Goal: Task Accomplishment & Management: Use online tool/utility

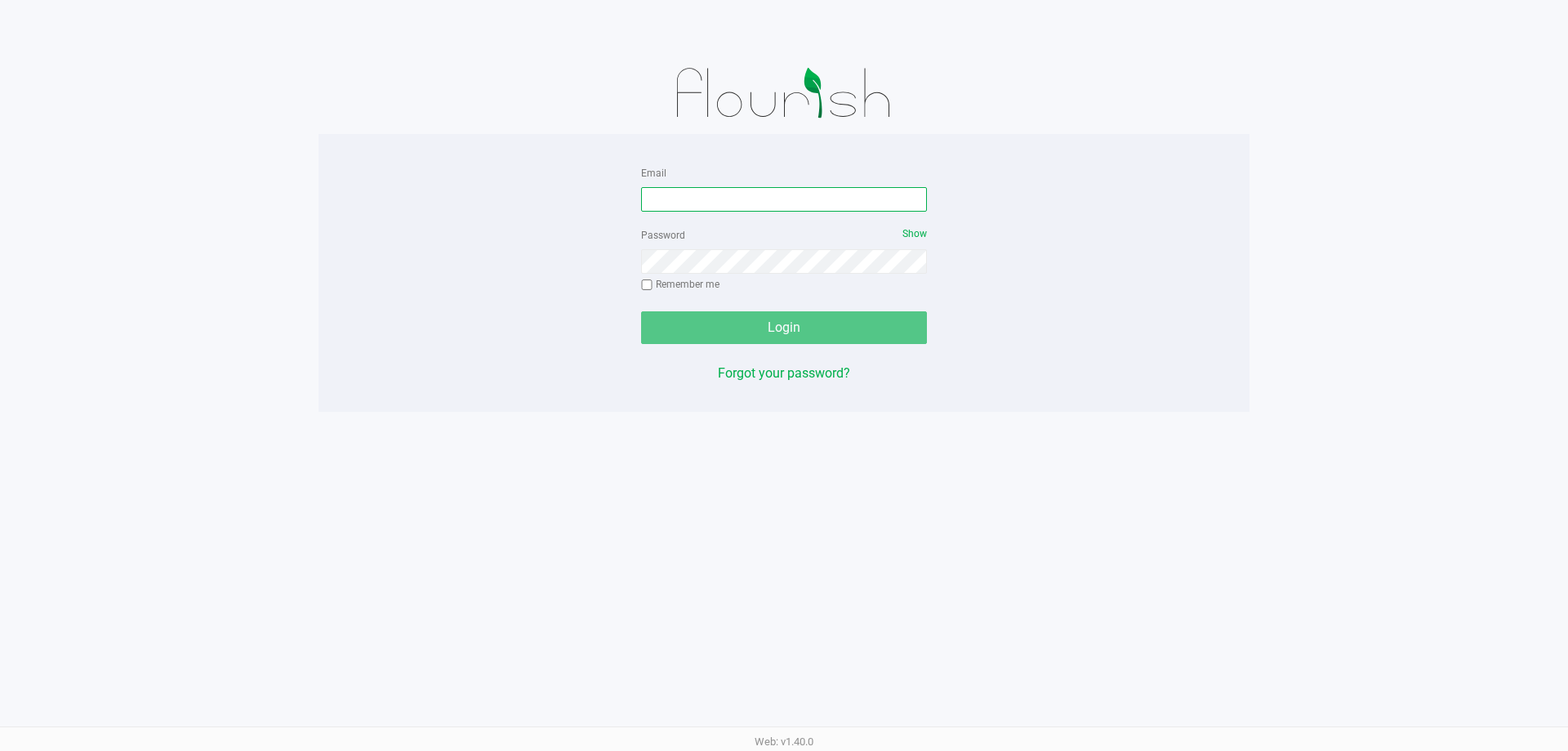
click at [714, 197] on input "Email" at bounding box center [784, 199] width 286 height 25
type input "[EMAIL_ADDRESS][DOMAIN_NAME]"
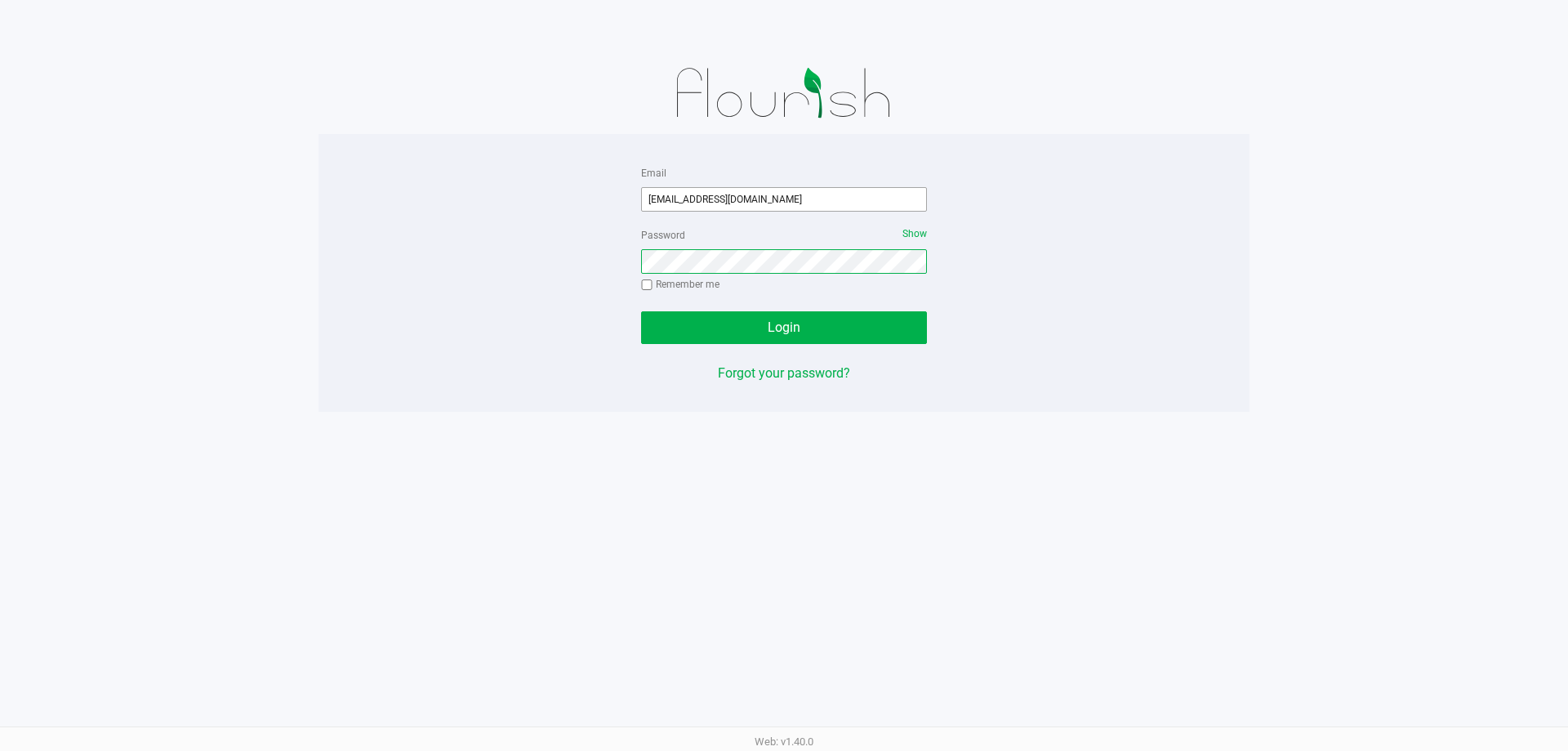
click at [641, 312] on button "Login" at bounding box center [784, 328] width 286 height 33
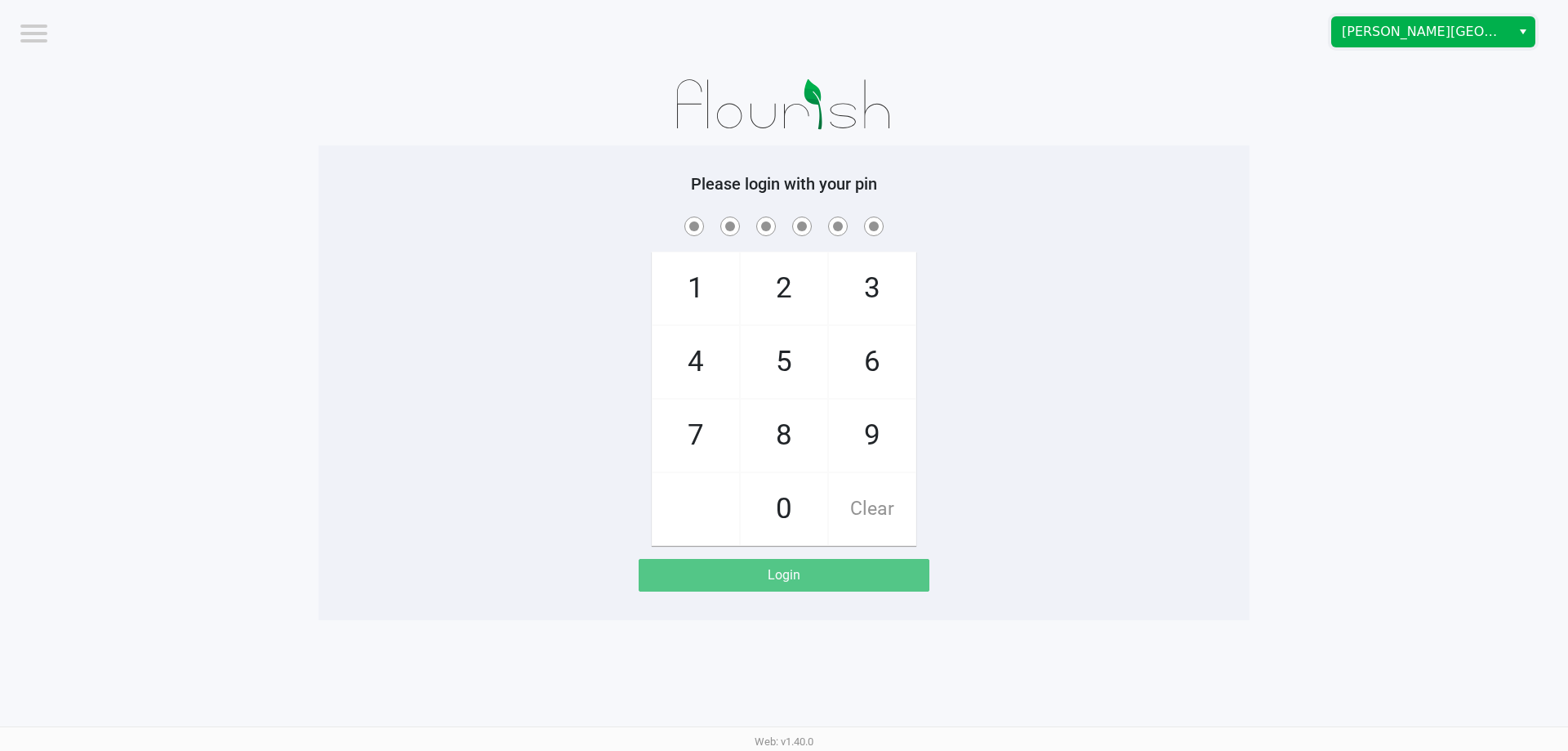
click at [1396, 41] on span "[PERSON_NAME][GEOGRAPHIC_DATA]" at bounding box center [1421, 32] width 179 height 29
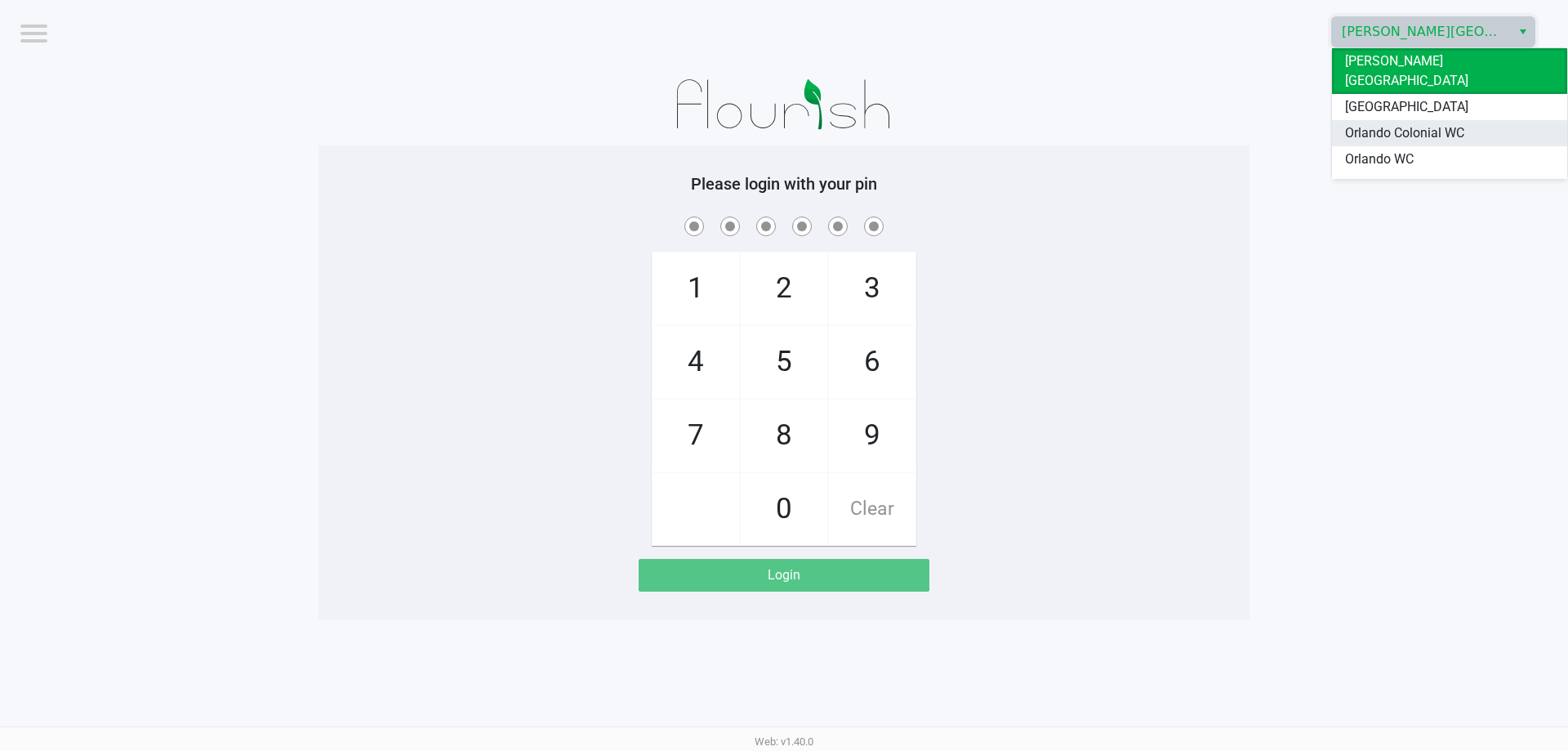
click at [1387, 124] on span "Orlando Colonial WC" at bounding box center [1405, 133] width 119 height 19
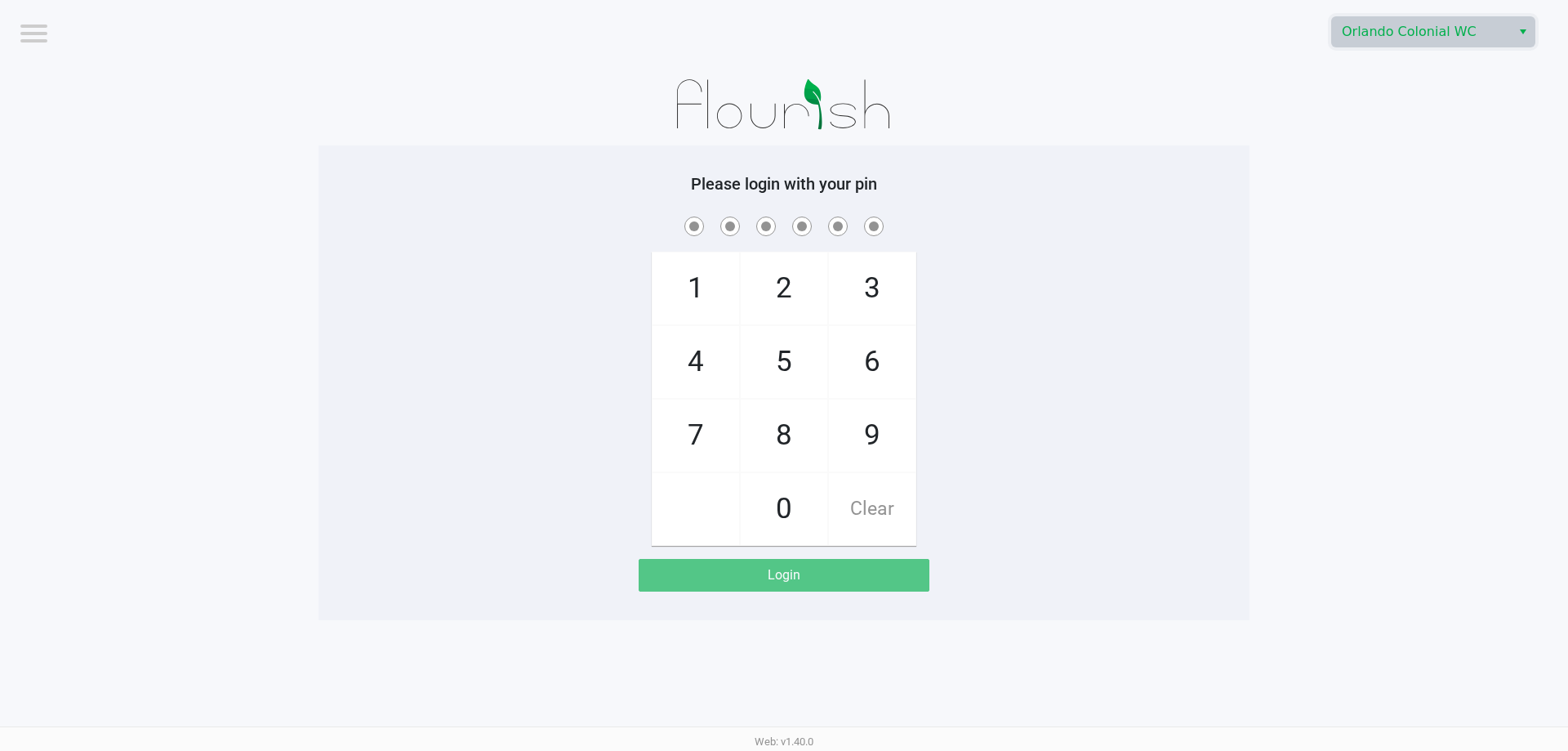
click at [1384, 163] on app-pos-login-wrapper "Logout Orlando Colonial WC Please login with your pin 1 4 7 2 5 8 0 3 6 9 Clear…" at bounding box center [784, 310] width 1568 height 620
checkbox input "true"
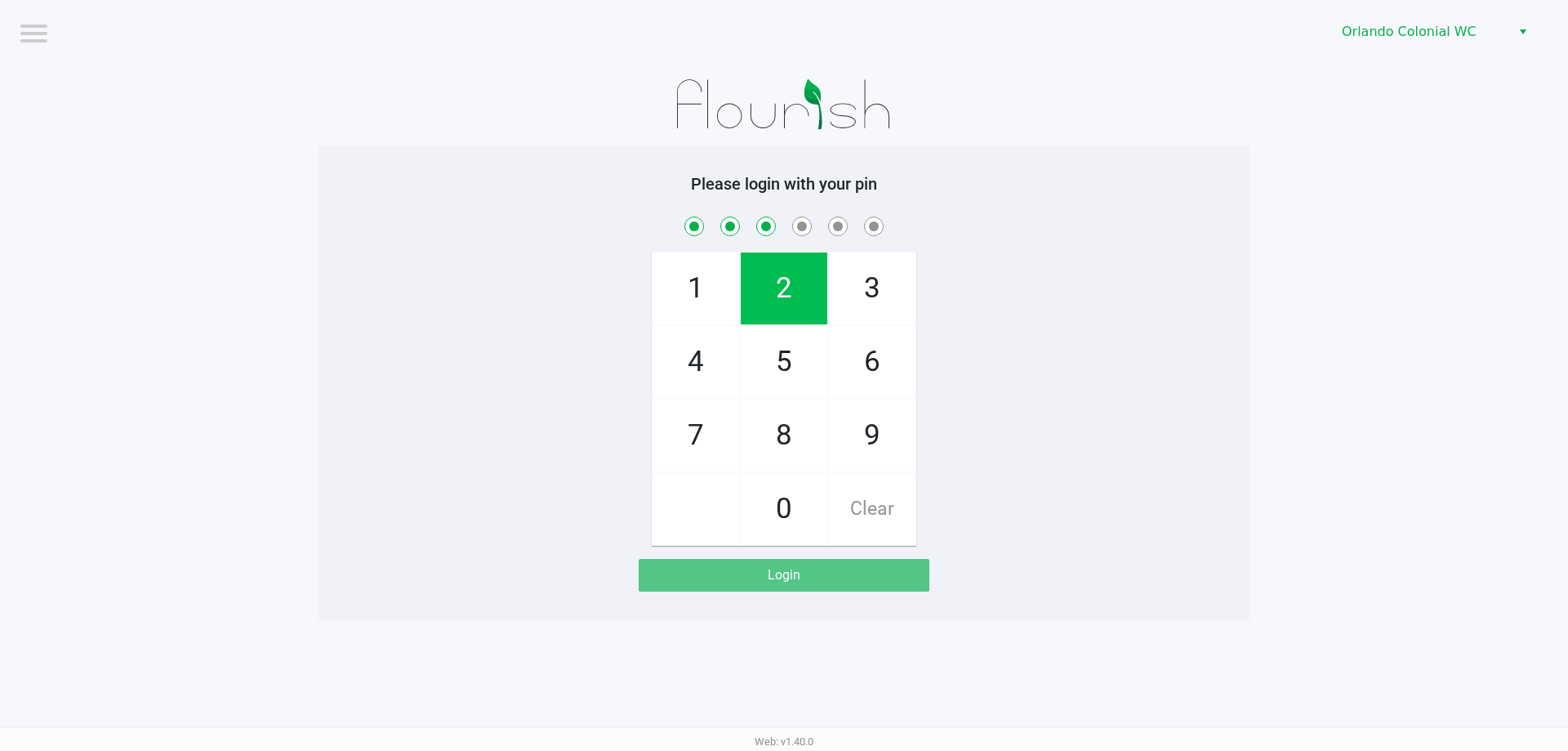
checkbox input "true"
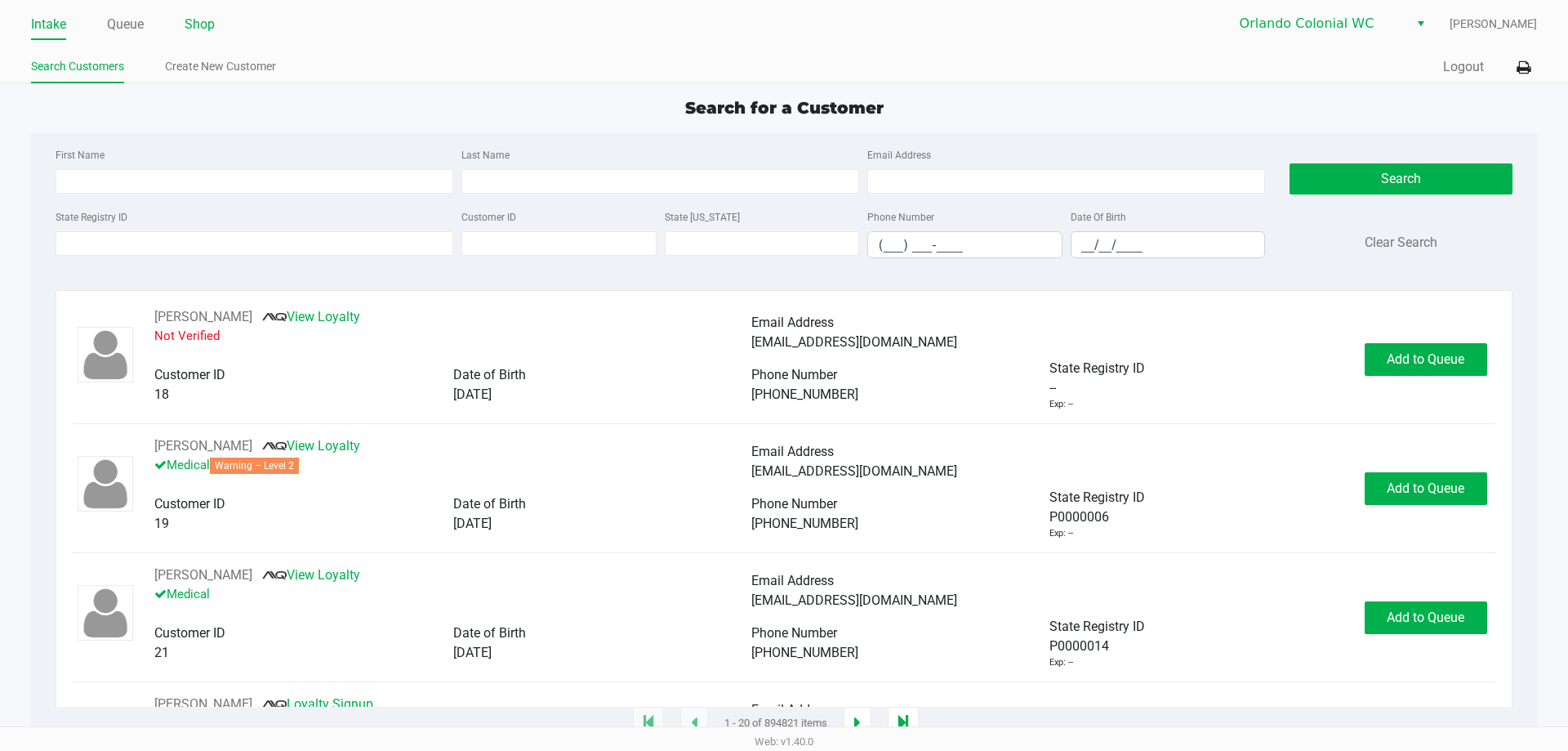
click at [213, 18] on link "Shop" at bounding box center [199, 24] width 30 height 23
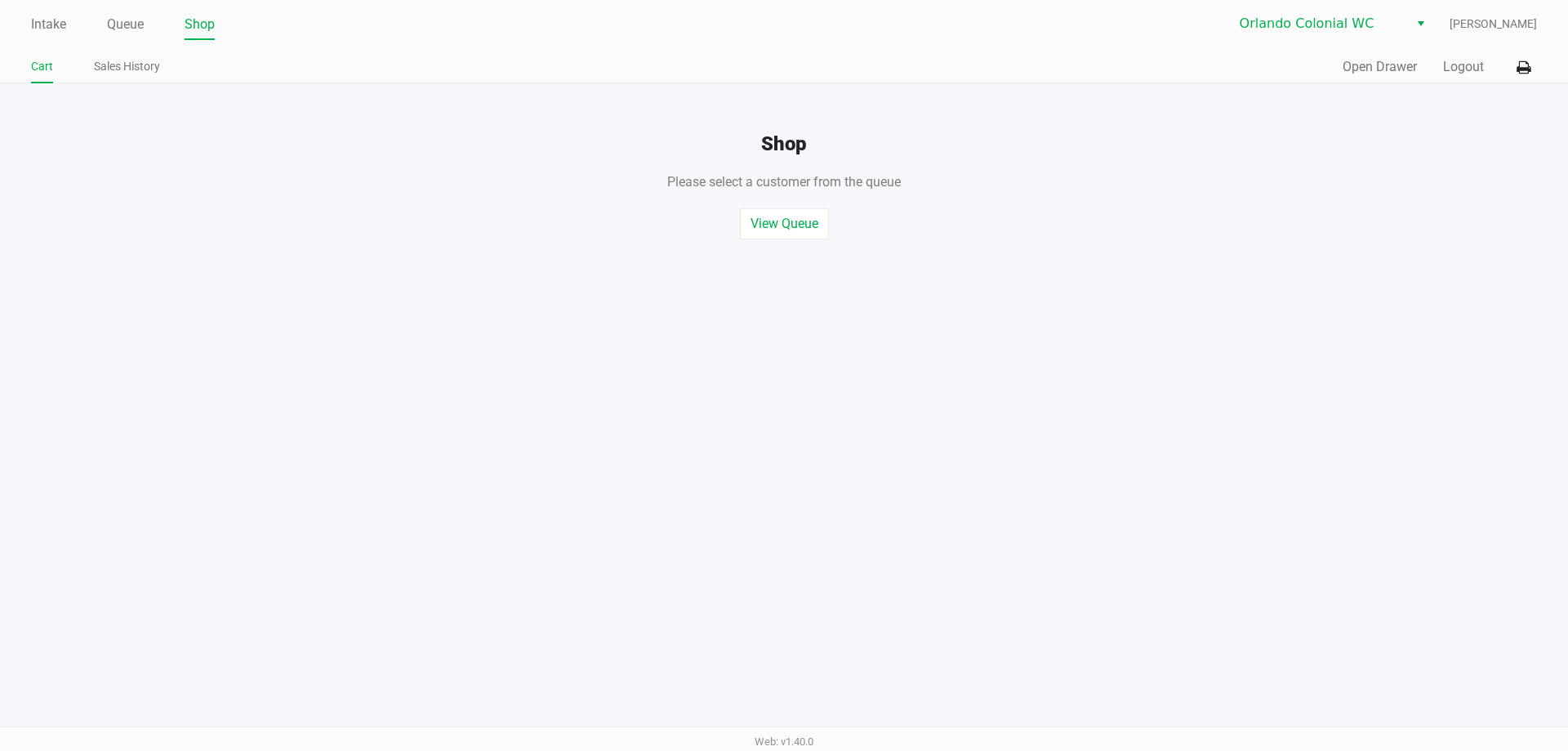
click at [1508, 63] on div "Quick Sale Open Drawer Logout" at bounding box center [1161, 67] width 753 height 30
click at [1516, 63] on button at bounding box center [1523, 67] width 27 height 30
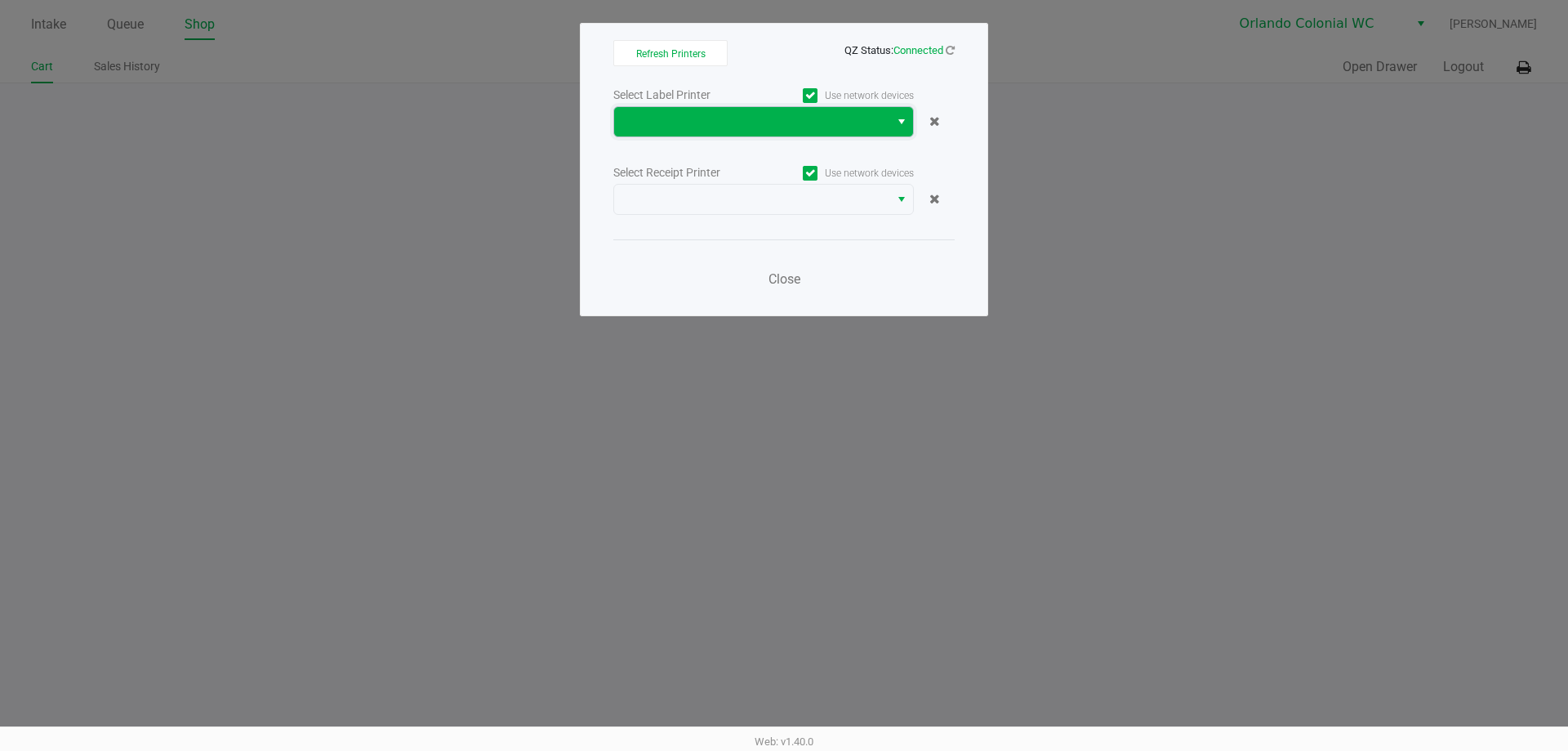
click at [855, 109] on span at bounding box center [751, 122] width 275 height 29
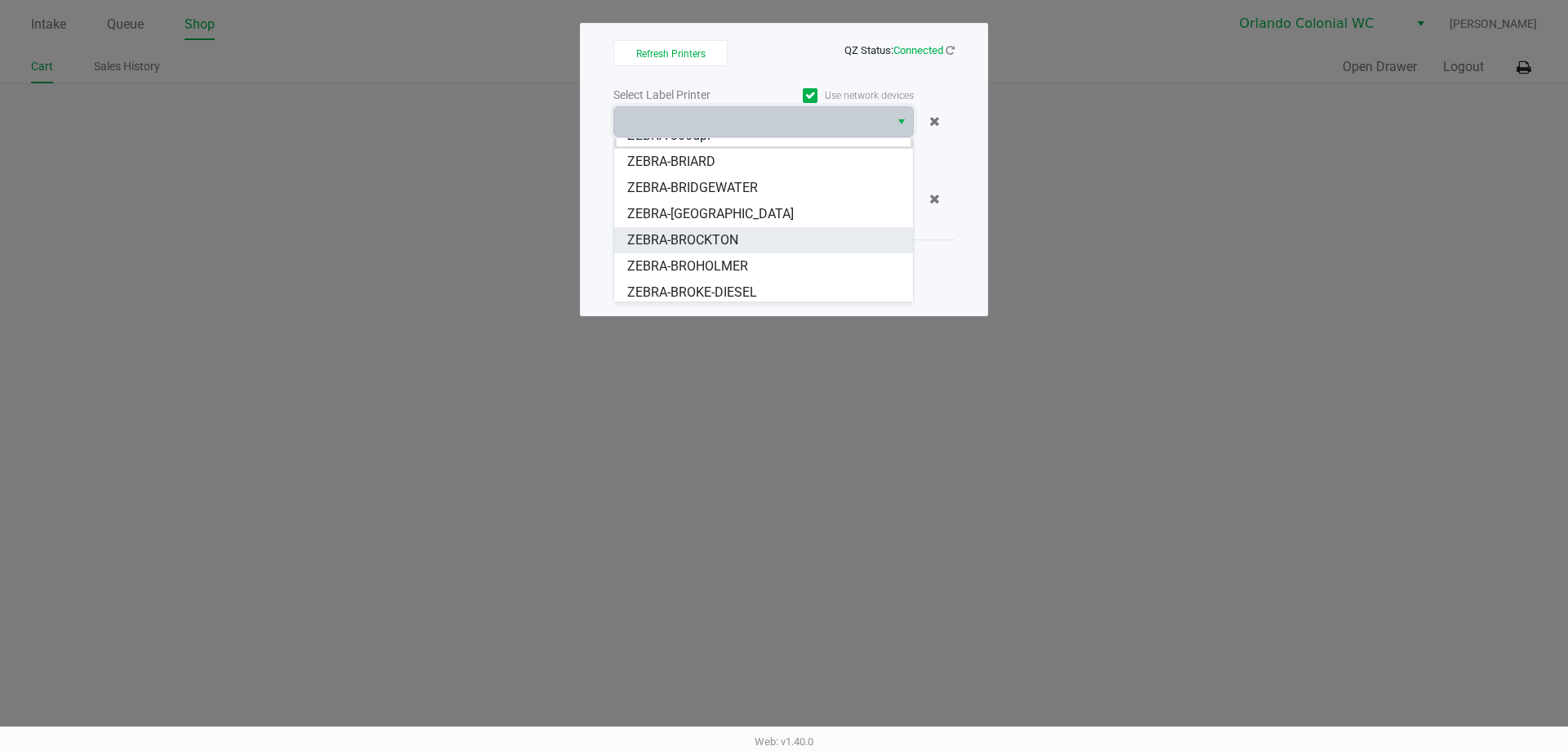
scroll to position [19, 0]
click at [739, 274] on li "ZEBRA-BROHOLMER" at bounding box center [763, 262] width 299 height 27
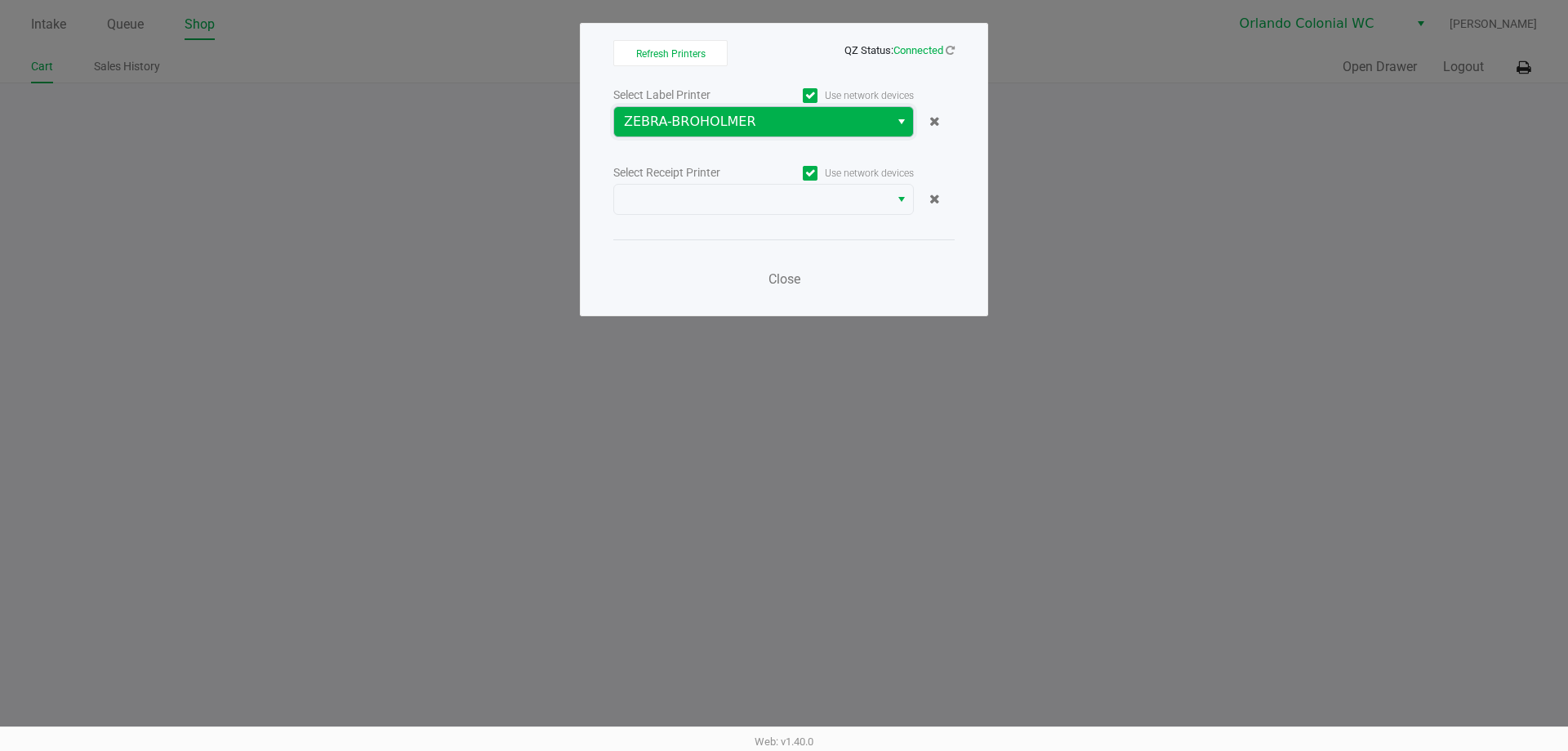
click at [729, 123] on span "ZEBRA-BROHOLMER" at bounding box center [751, 121] width 256 height 19
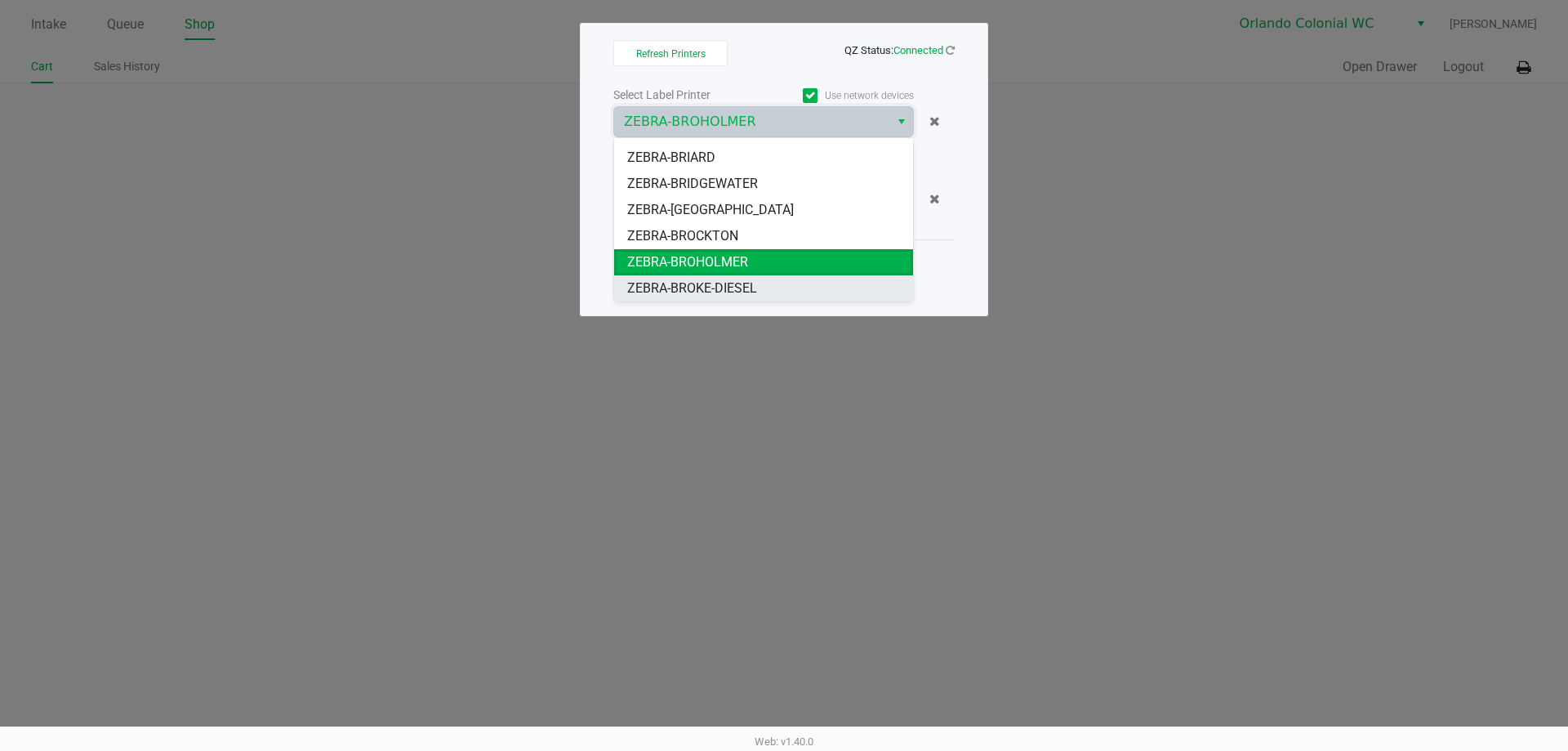
click at [745, 283] on span "ZEBRA-BROKE-DIESEL" at bounding box center [693, 288] width 130 height 19
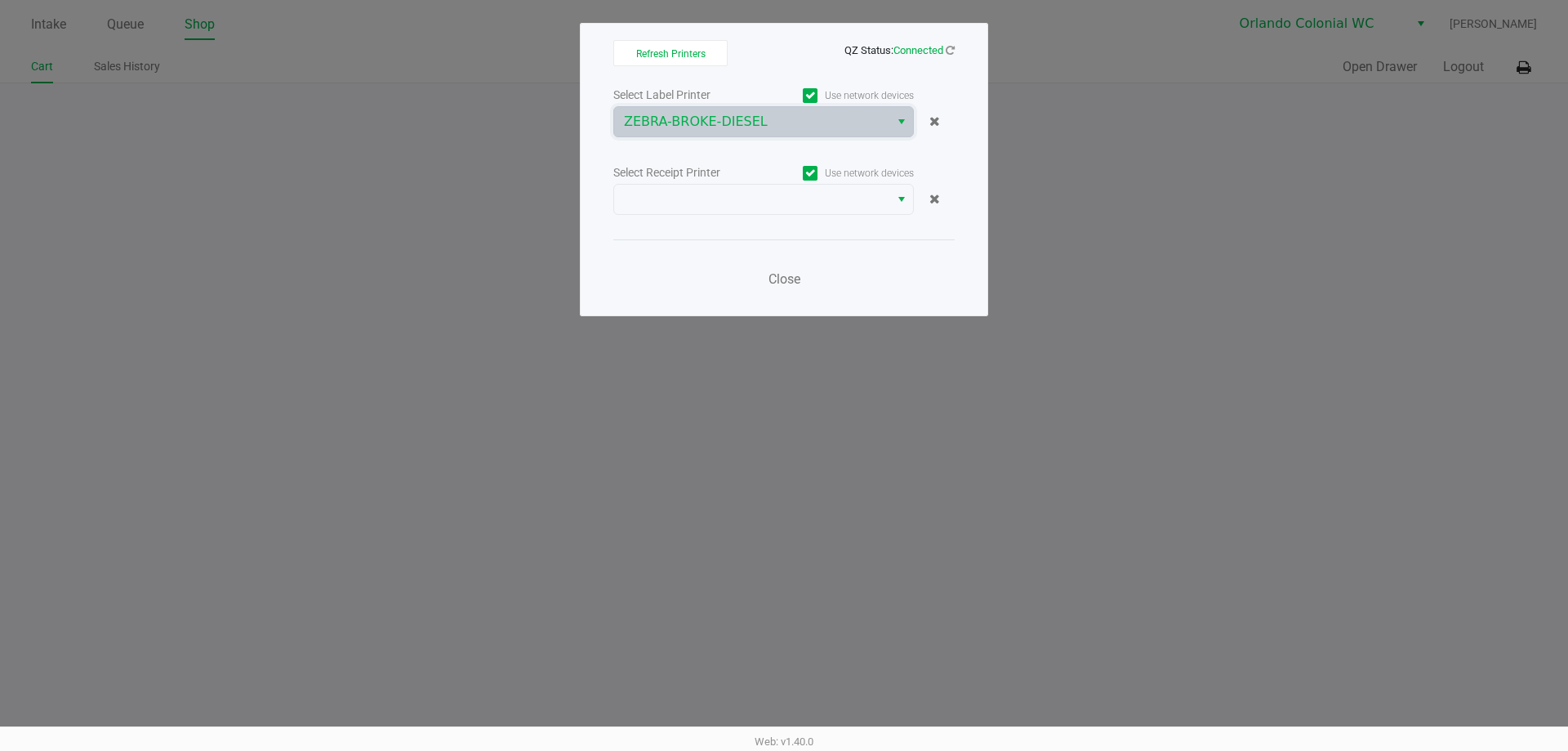
click at [717, 178] on div "Select Receipt Printer" at bounding box center [688, 172] width 150 height 17
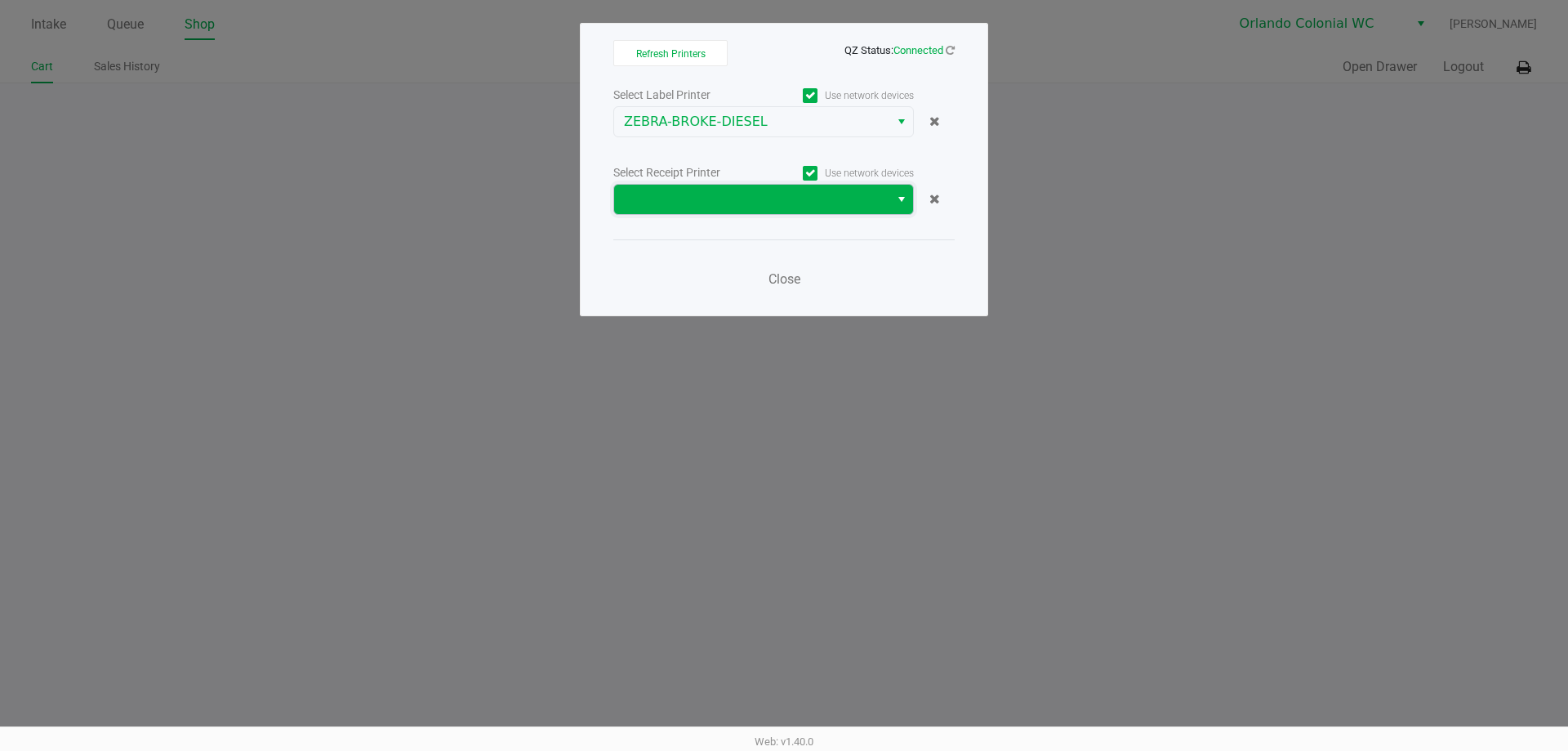
click at [725, 191] on span at bounding box center [751, 199] width 256 height 19
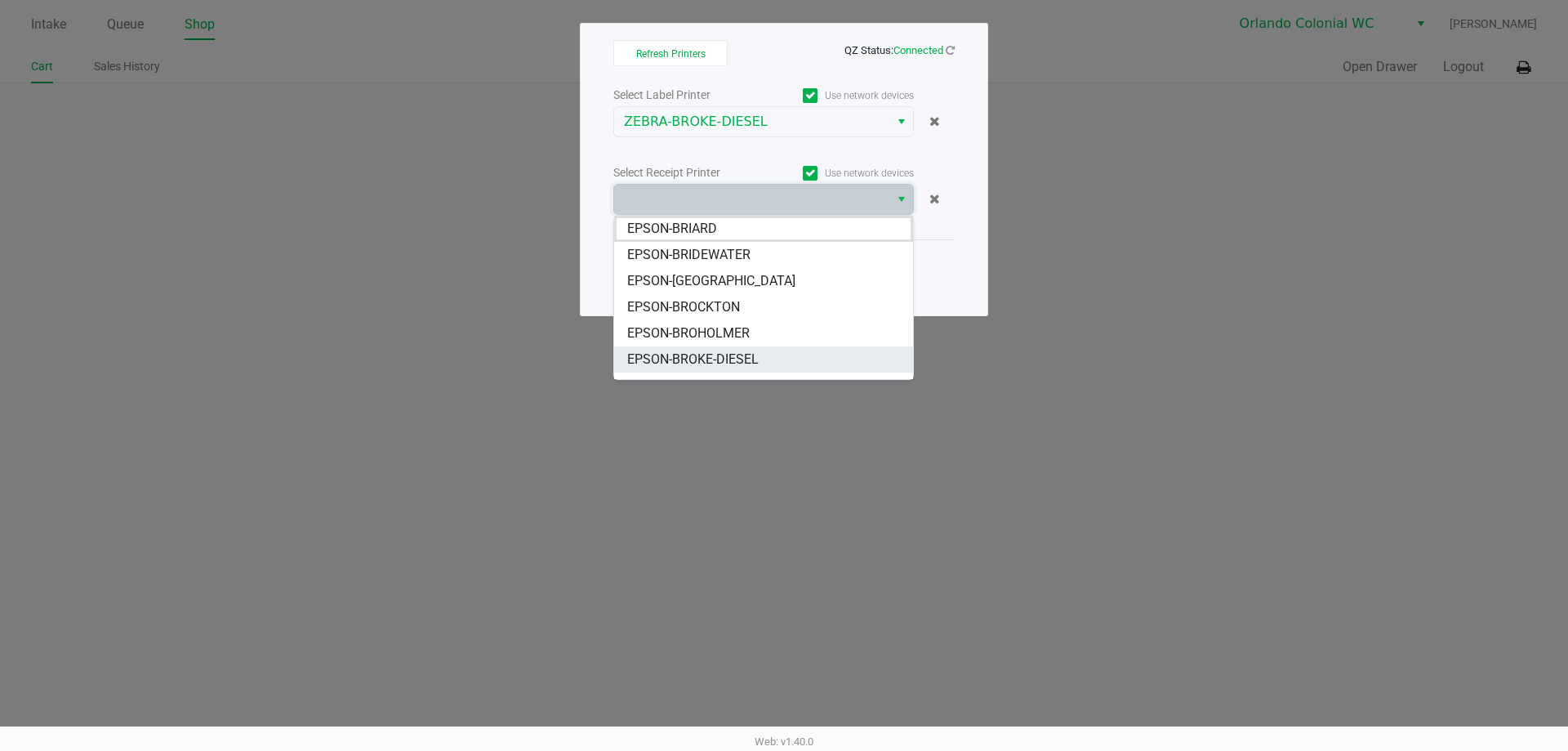
click at [742, 357] on span "EPSON-BROKE-DIESEL" at bounding box center [693, 359] width 131 height 19
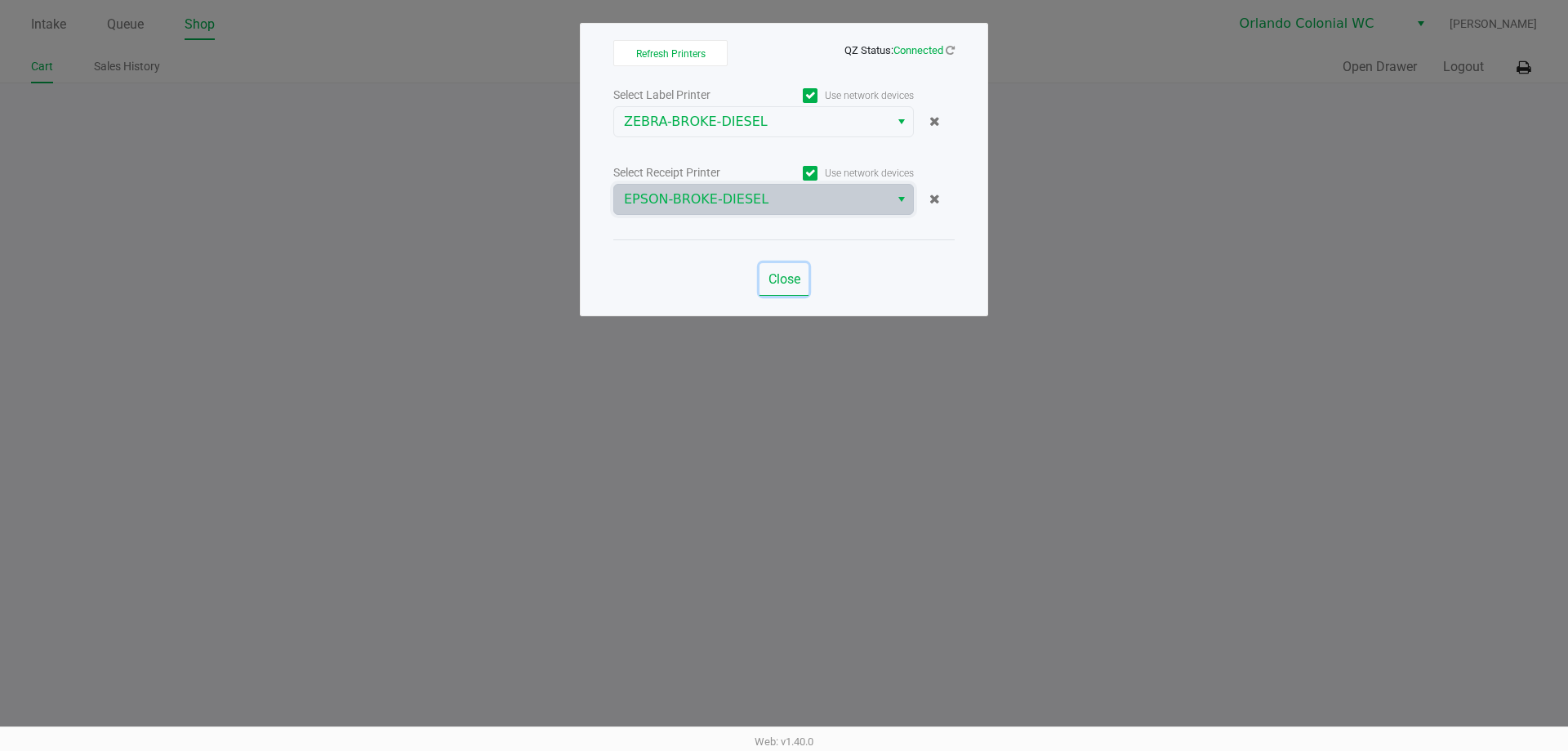
click at [783, 282] on span "Close" at bounding box center [784, 279] width 32 height 16
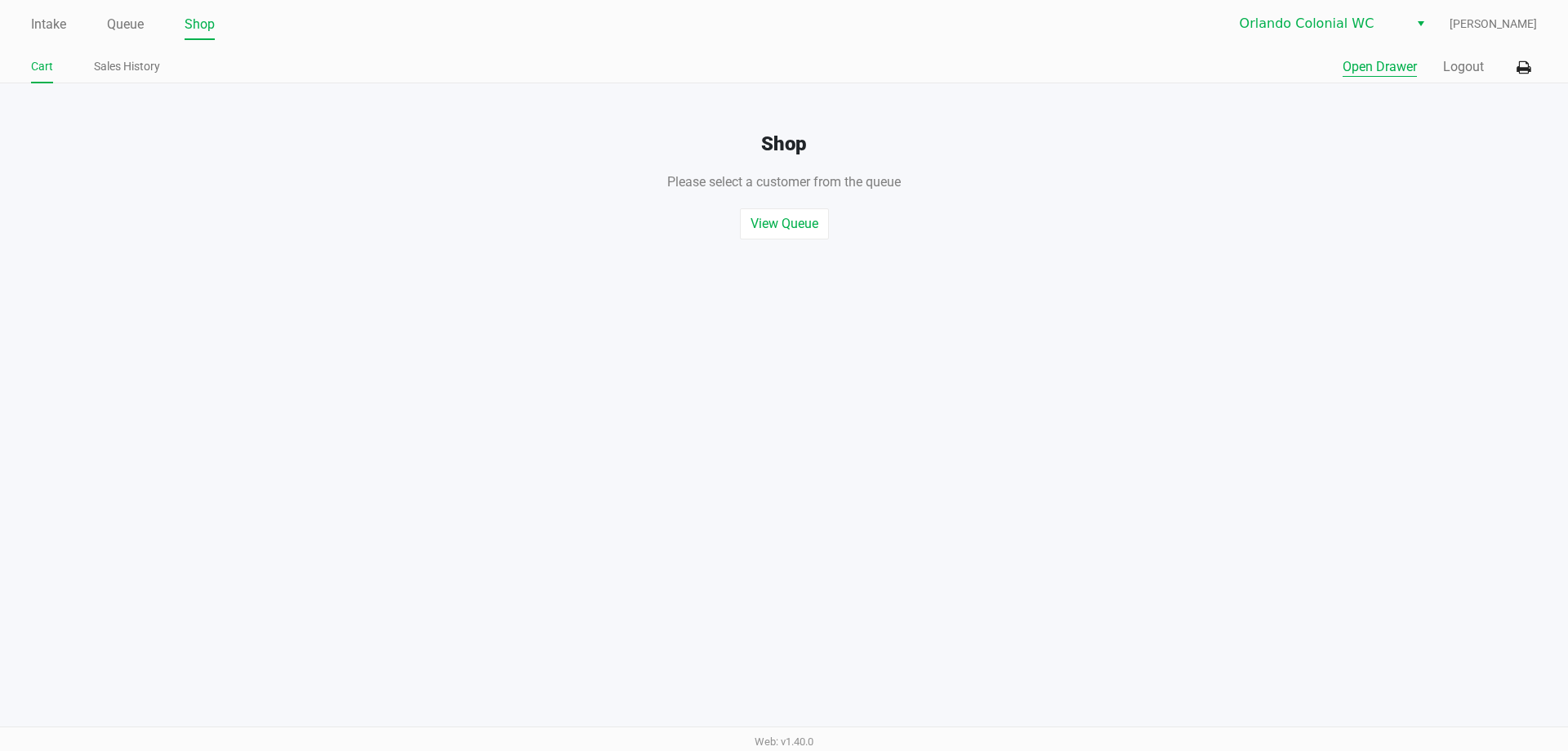
click at [1400, 72] on button "Open Drawer" at bounding box center [1379, 66] width 74 height 19
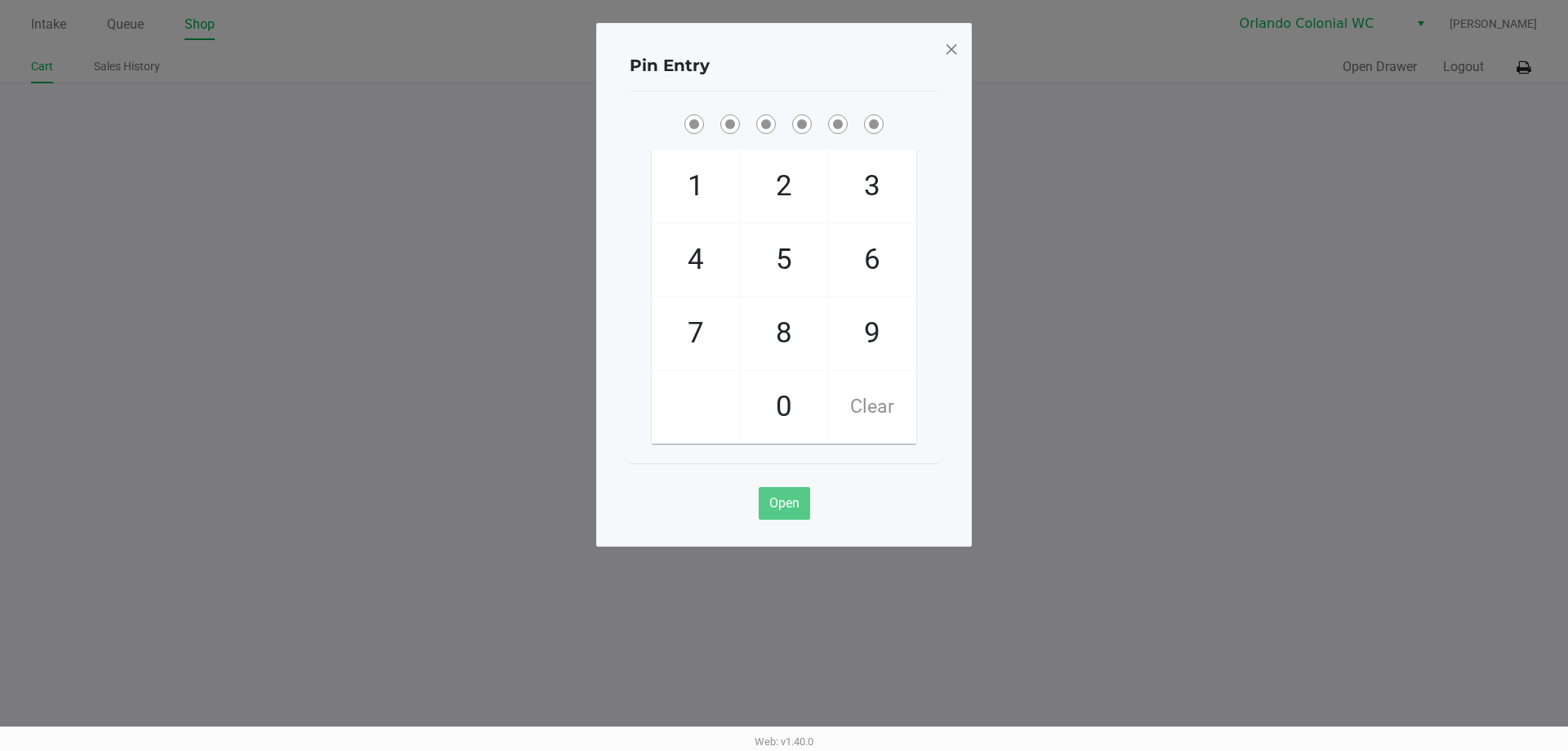
drag, startPoint x: 853, startPoint y: 91, endPoint x: 835, endPoint y: 55, distance: 40.2
click at [853, 83] on div "Pin Entry" at bounding box center [784, 66] width 309 height 51
checkbox input "true"
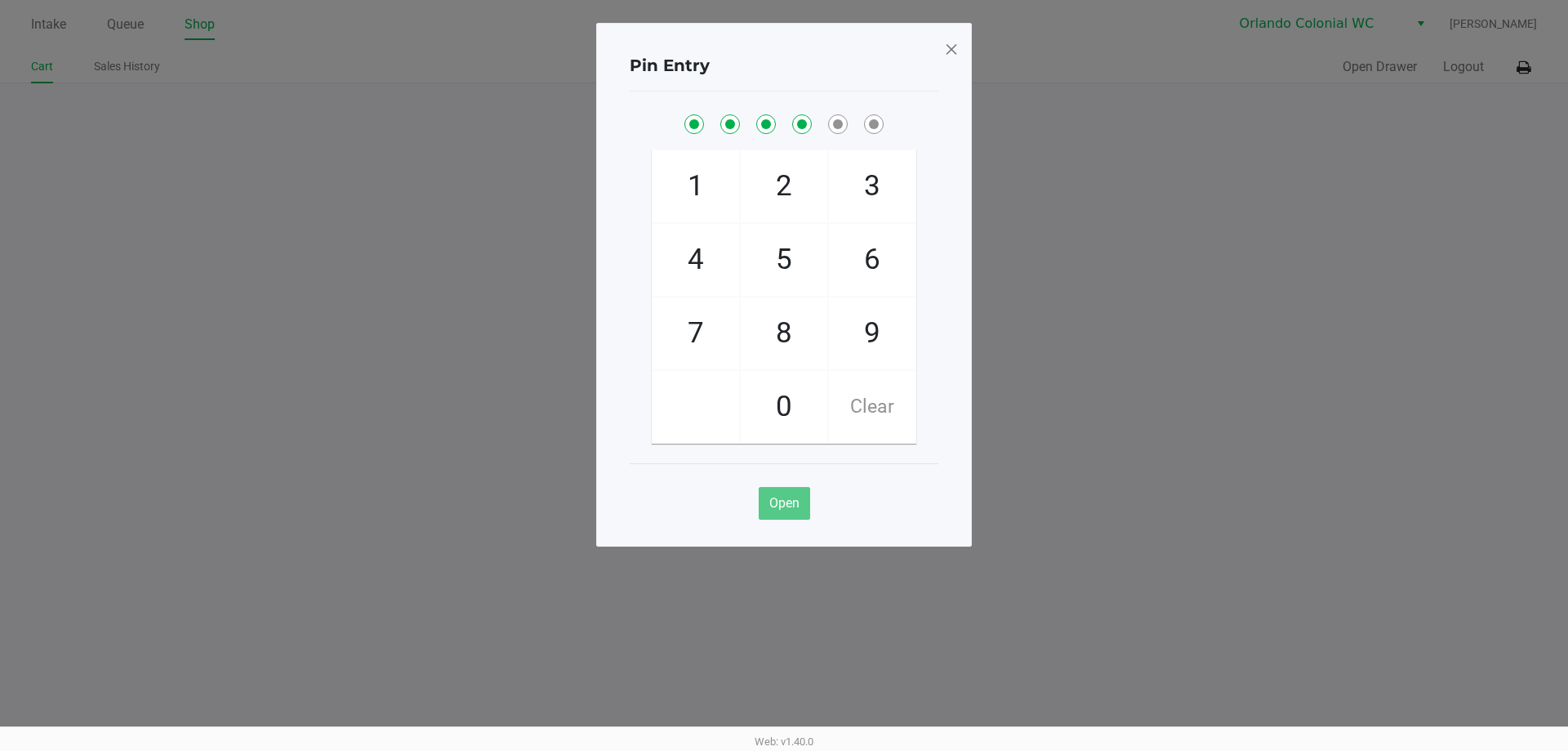
checkbox input "true"
click at [948, 57] on span at bounding box center [951, 49] width 15 height 27
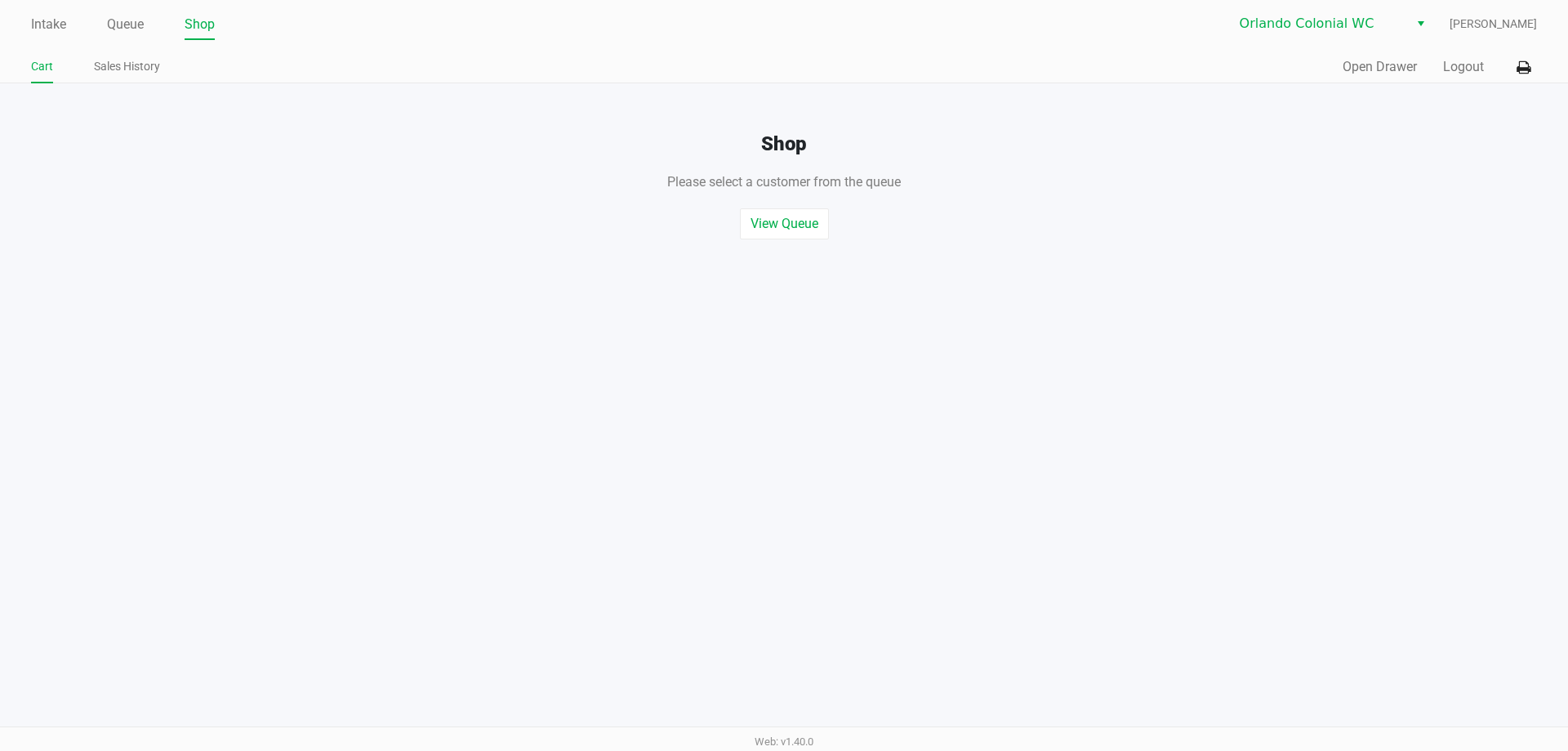
click at [336, 145] on h4 "Shop" at bounding box center [784, 144] width 1568 height 24
click at [1454, 75] on button "Logout" at bounding box center [1464, 66] width 41 height 19
